Goal: Find specific page/section: Find specific page/section

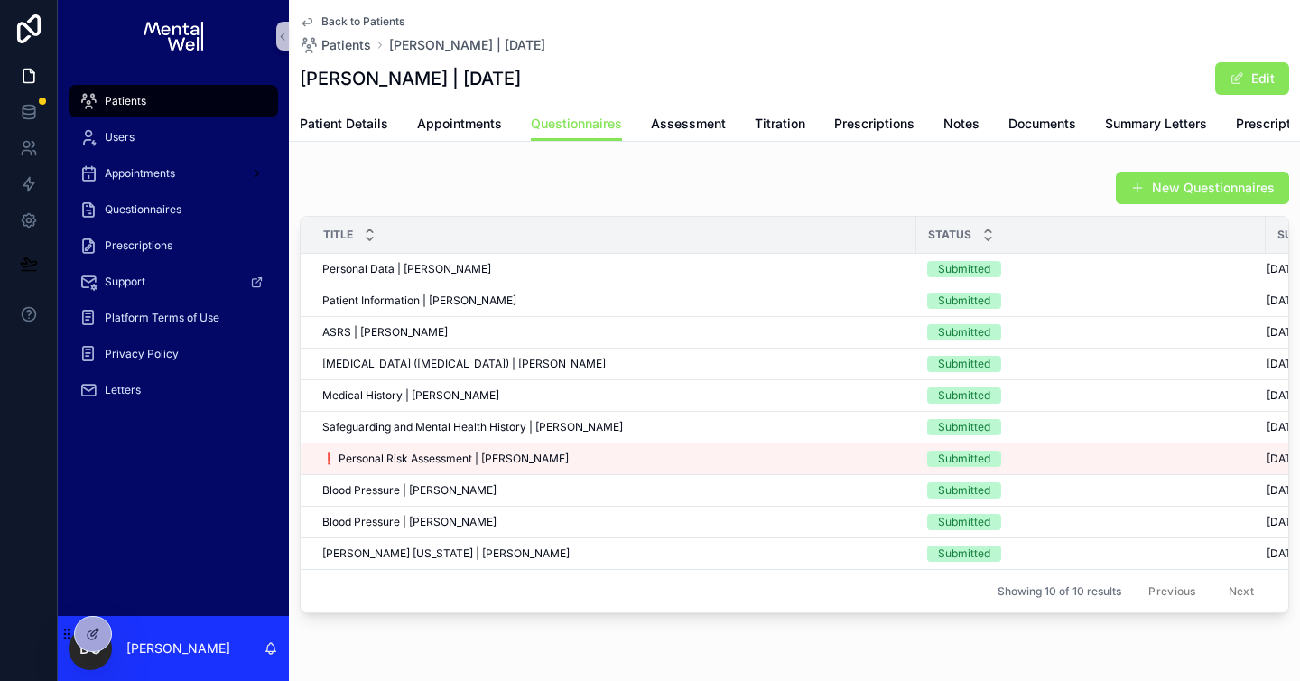
click at [143, 91] on div "Patients" at bounding box center [173, 101] width 188 height 29
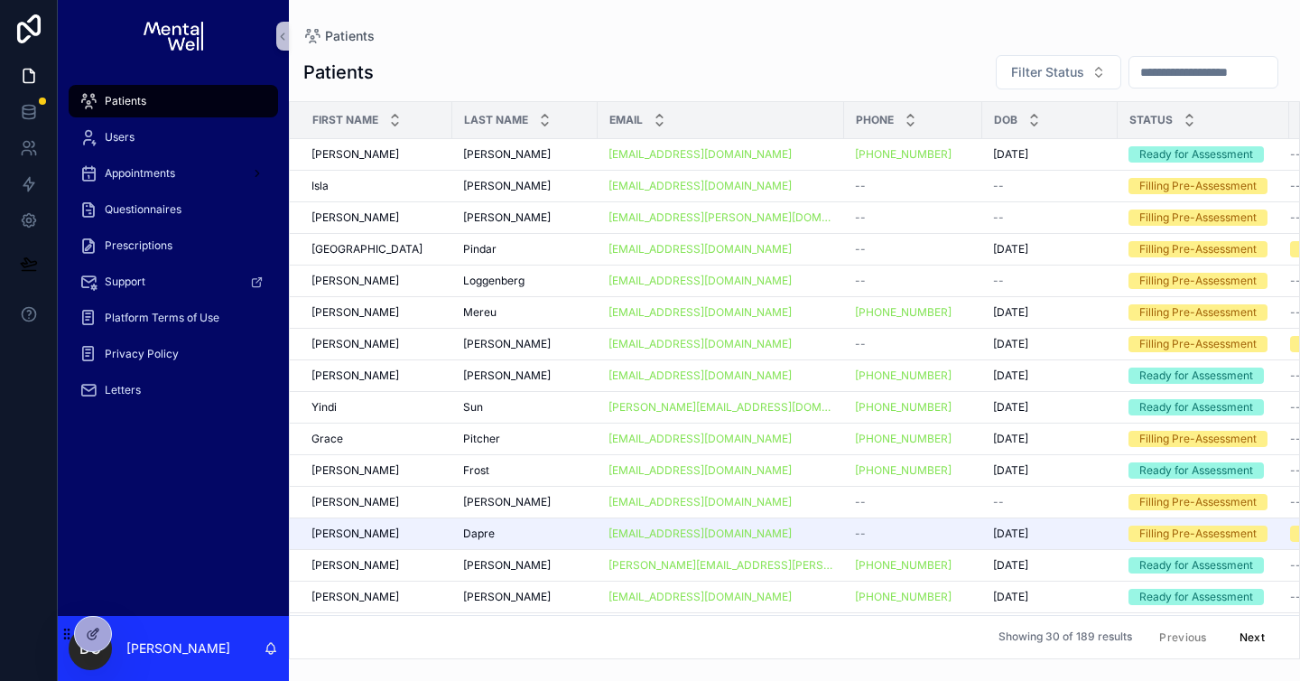
click at [1215, 83] on input "scrollable content" at bounding box center [1203, 72] width 148 height 25
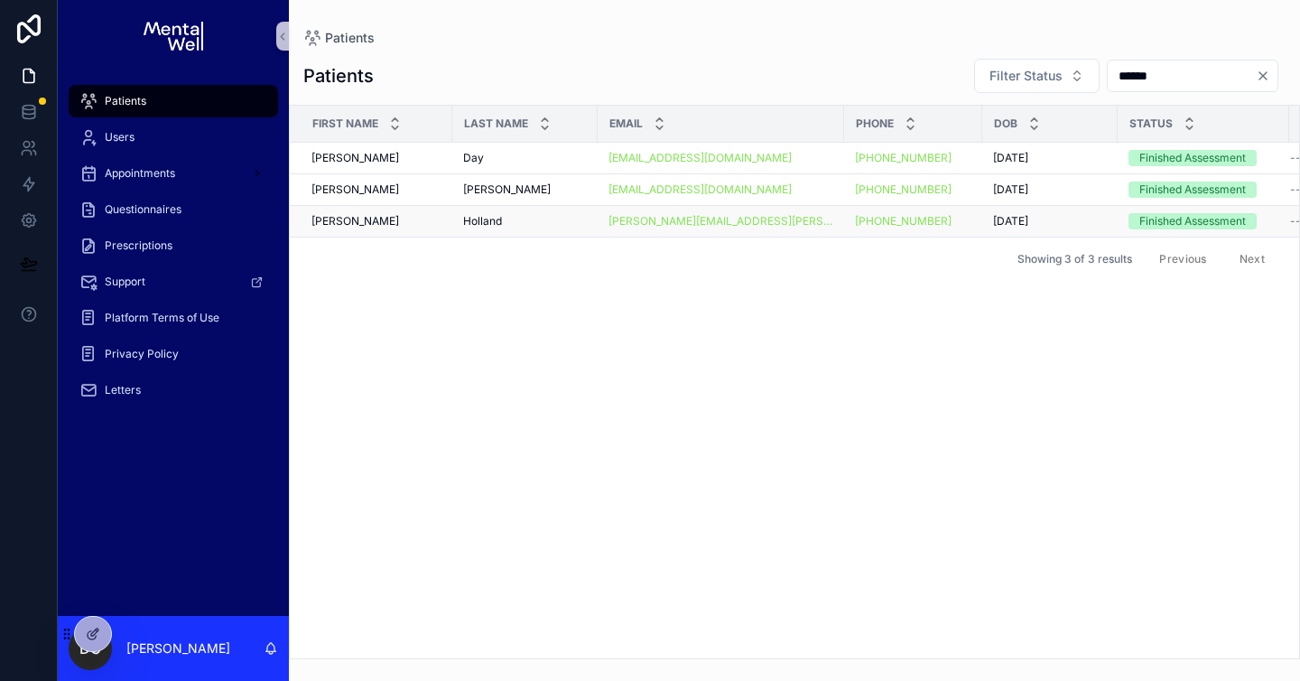
type input "******"
click at [517, 212] on td "[PERSON_NAME] [PERSON_NAME]" at bounding box center [524, 222] width 145 height 32
click at [518, 220] on div "[PERSON_NAME] [PERSON_NAME]" at bounding box center [525, 221] width 124 height 14
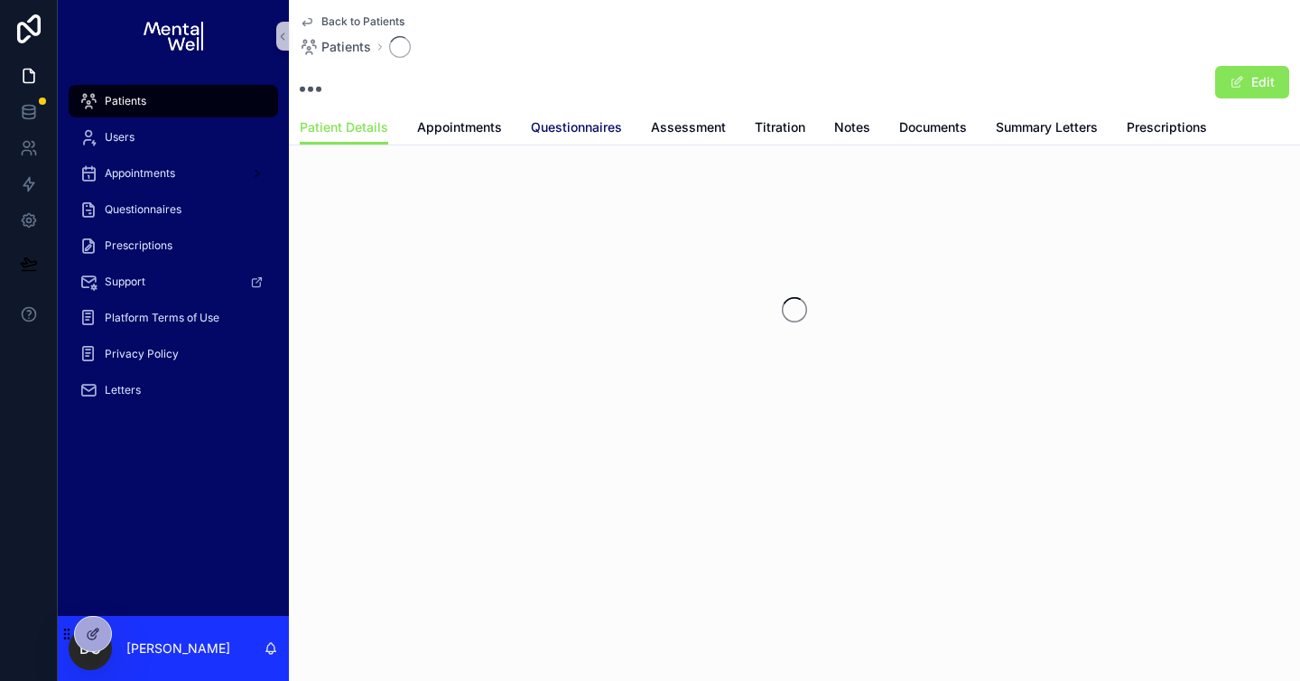
click at [568, 134] on span "Questionnaires" at bounding box center [576, 127] width 91 height 18
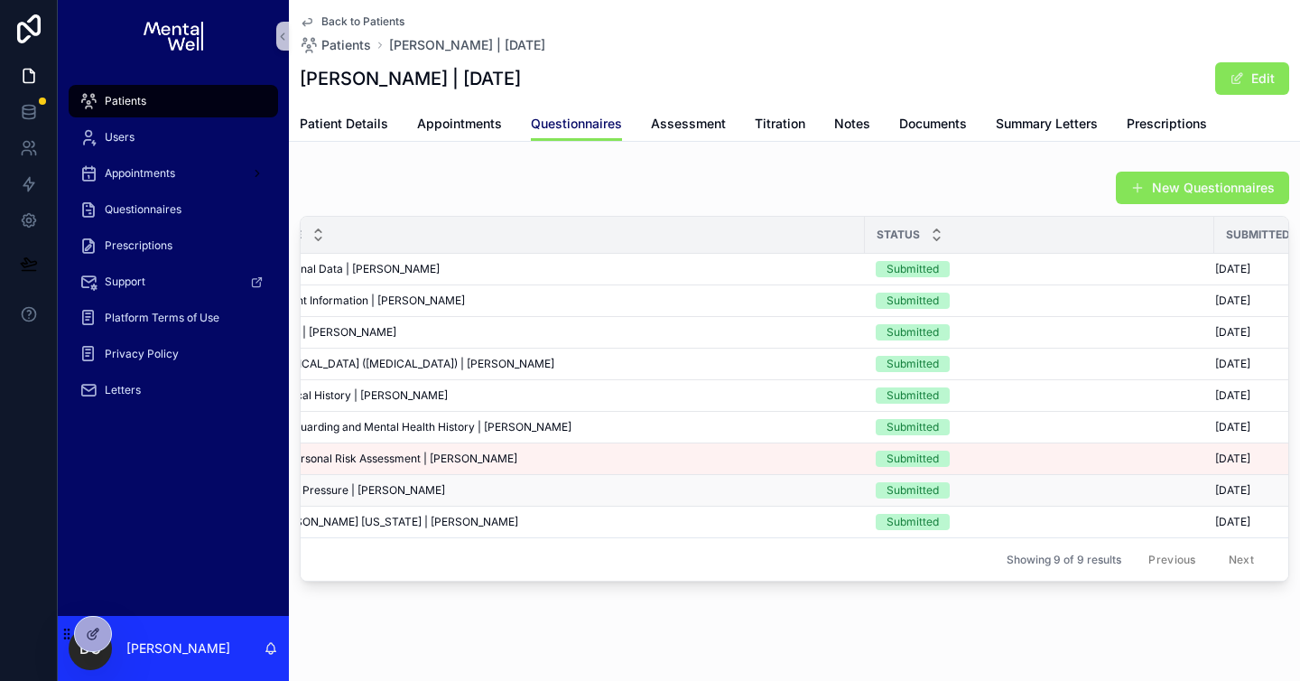
scroll to position [0, 55]
click at [768, 118] on span "Titration" at bounding box center [780, 124] width 51 height 18
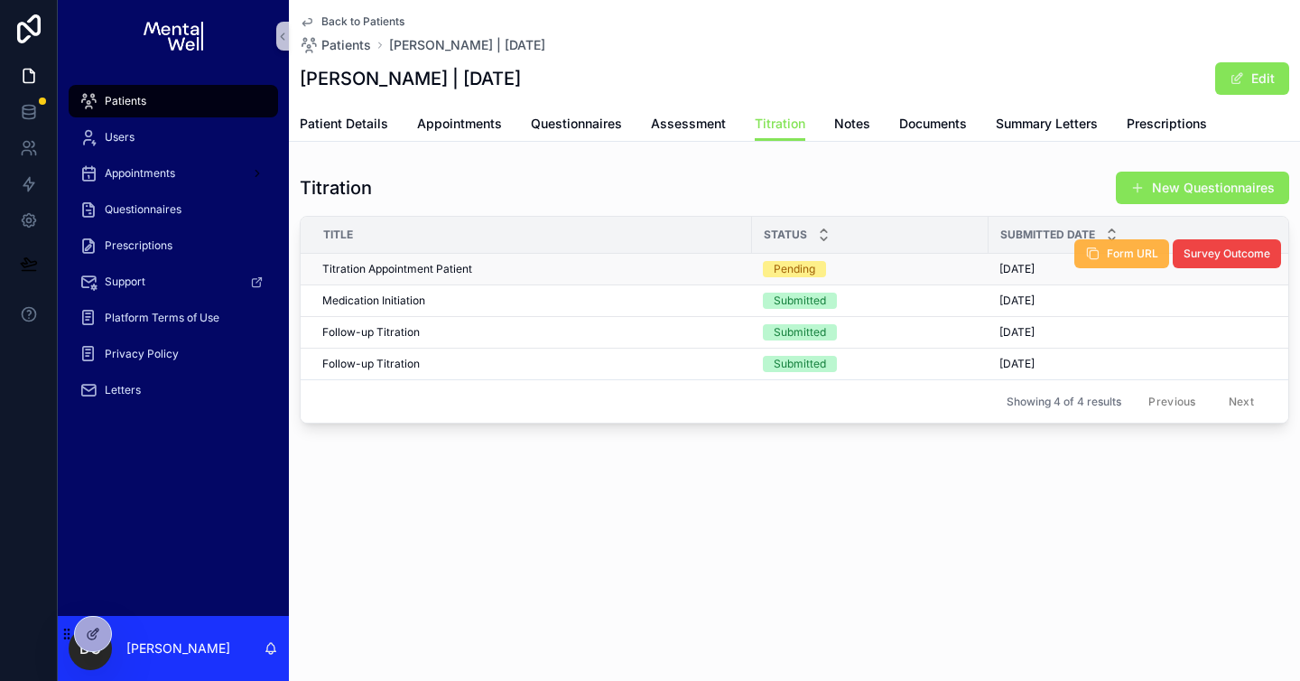
click at [1133, 254] on span "Form URL" at bounding box center [1132, 253] width 51 height 14
click at [1128, 257] on span "Form URL" at bounding box center [1132, 253] width 51 height 14
click at [199, 113] on div "Patients" at bounding box center [173, 101] width 188 height 29
